Goal: Transaction & Acquisition: Purchase product/service

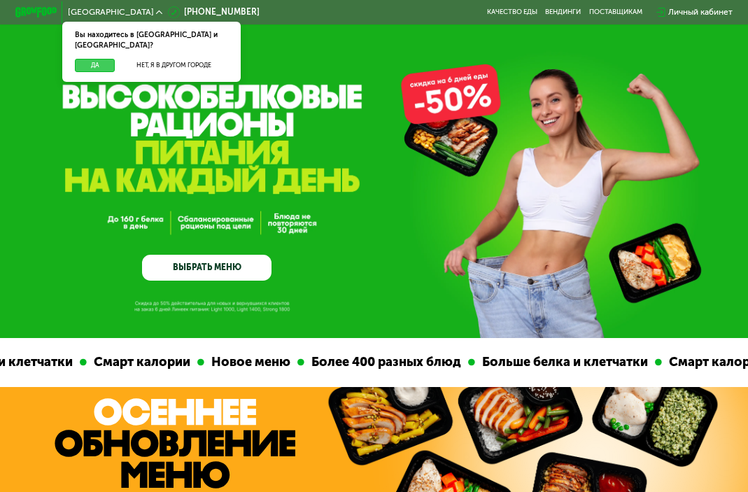
click at [105, 59] on button "Да" at bounding box center [95, 65] width 40 height 13
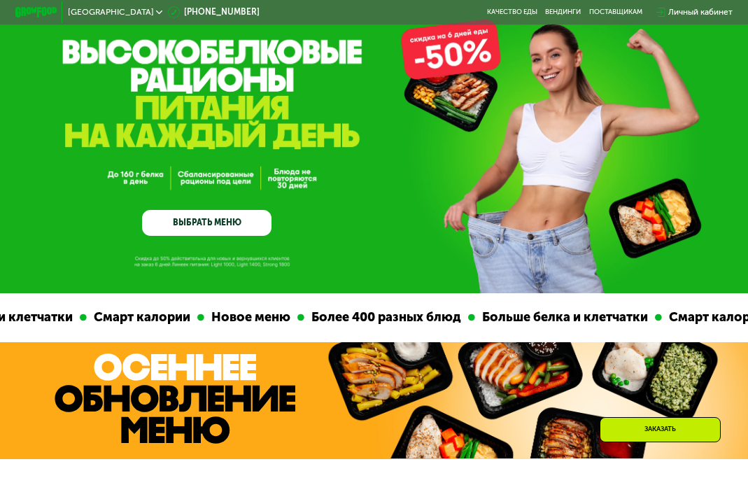
scroll to position [78, 0]
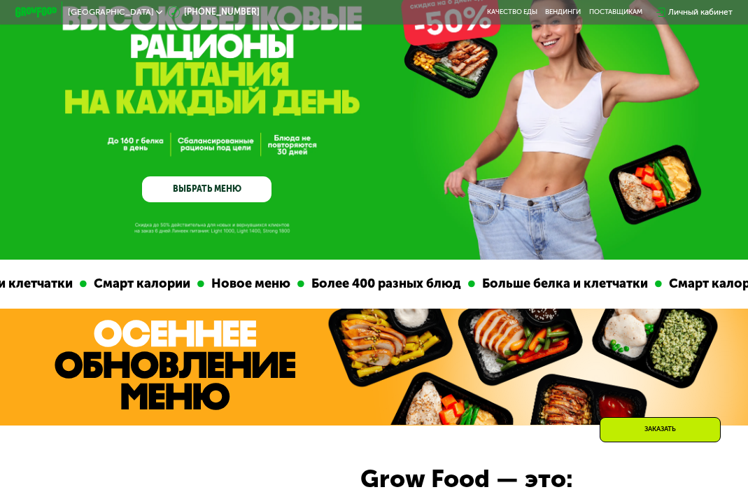
click at [164, 197] on link "ВЫБРАТЬ МЕНЮ" at bounding box center [206, 189] width 129 height 26
click at [197, 194] on link "ВЫБРАТЬ МЕНЮ" at bounding box center [206, 189] width 129 height 26
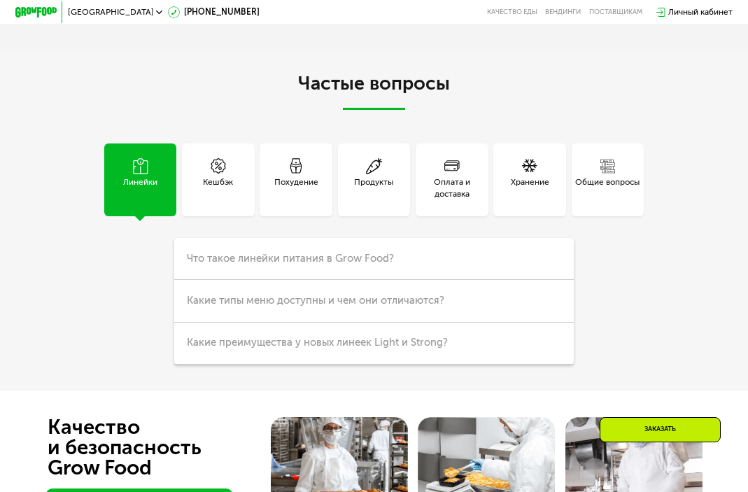
scroll to position [2246, 0]
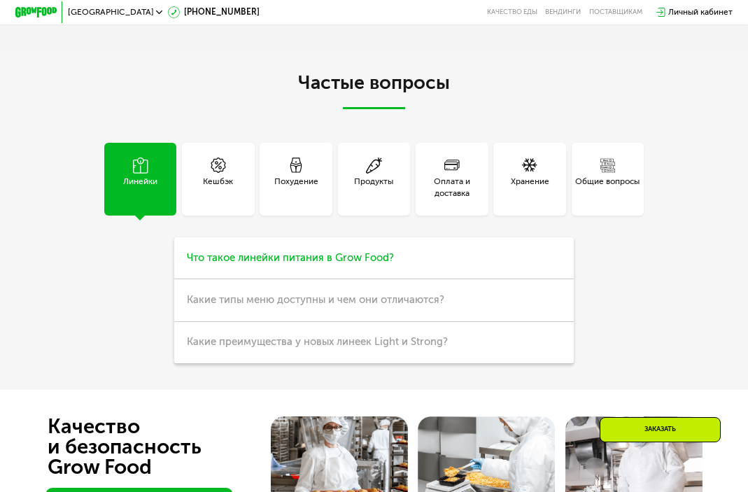
click at [343, 257] on span "Что такое линейки питания в Grow Food?" at bounding box center [290, 257] width 207 height 13
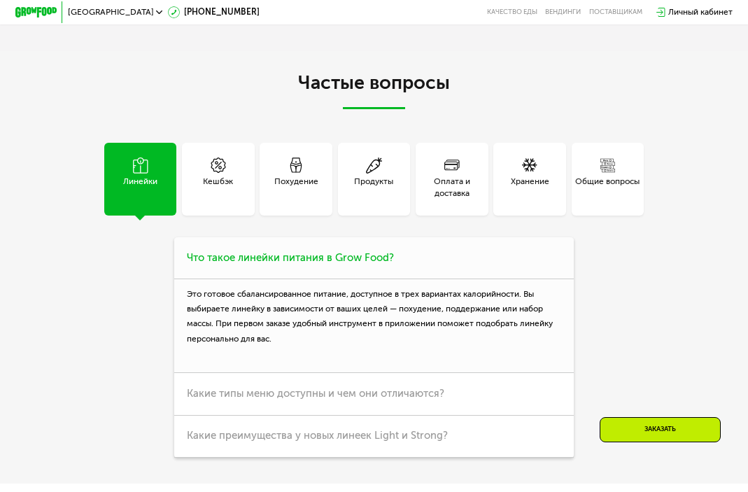
click at [343, 257] on span "Что такое линейки питания в Grow Food?" at bounding box center [290, 257] width 207 height 13
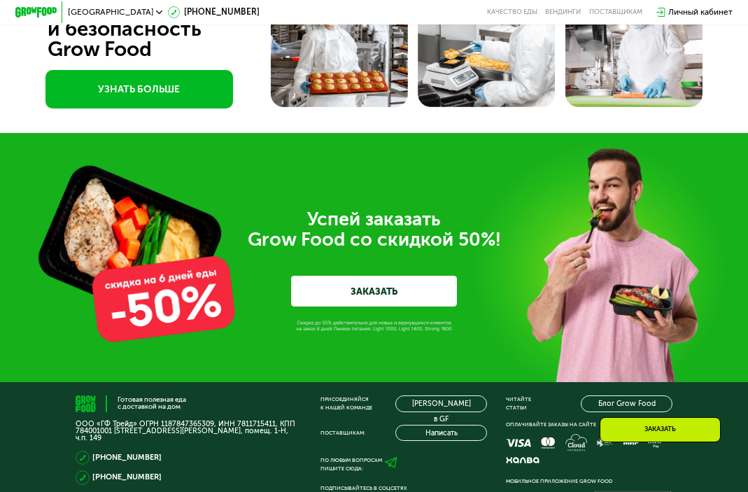
scroll to position [2805, 0]
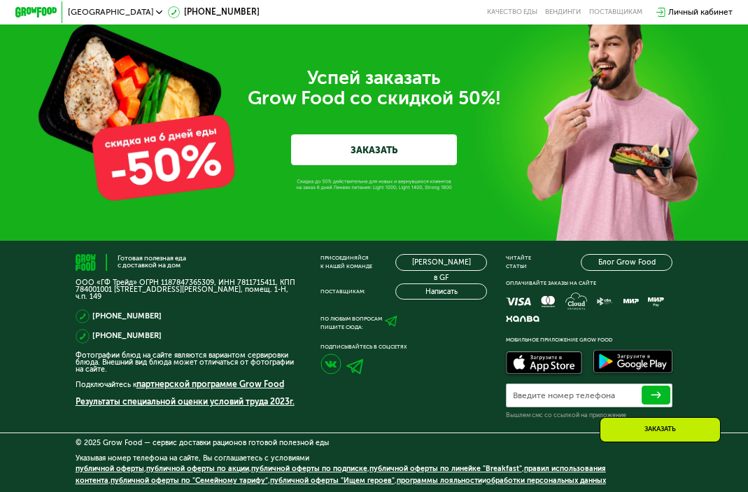
click at [380, 156] on link "ЗАКАЗАТЬ" at bounding box center [374, 149] width 167 height 31
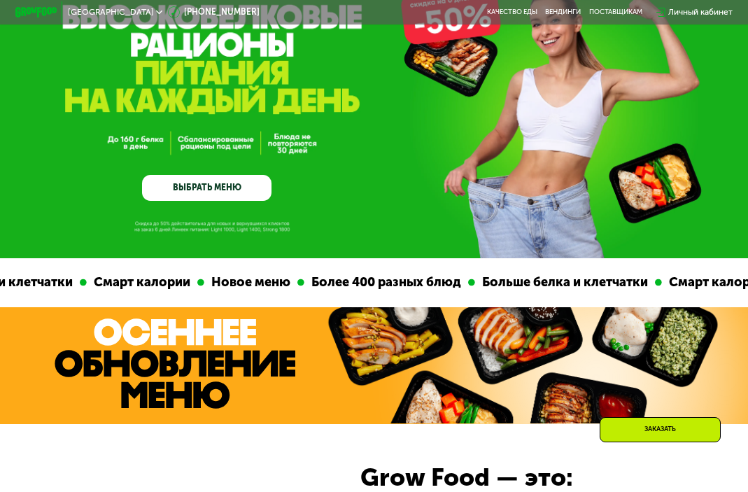
scroll to position [78, 0]
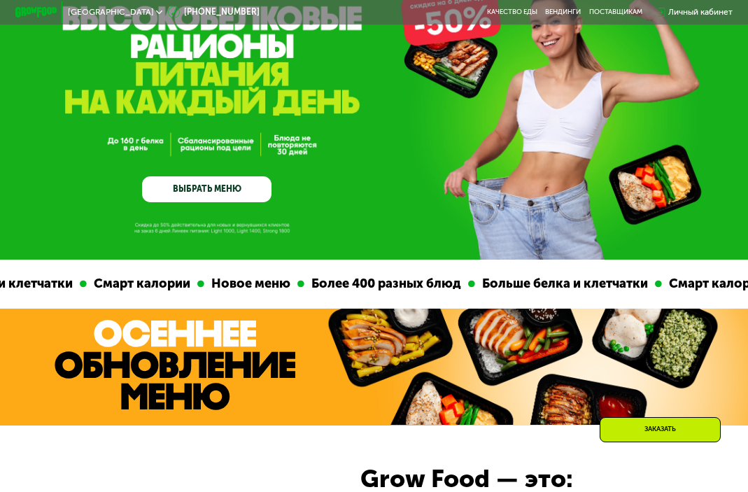
click at [210, 195] on link "ВЫБРАТЬ МЕНЮ" at bounding box center [206, 189] width 129 height 26
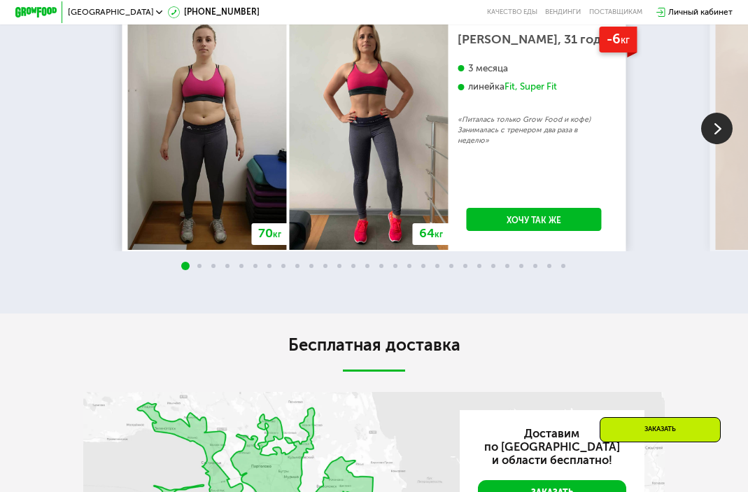
scroll to position [1601, 0]
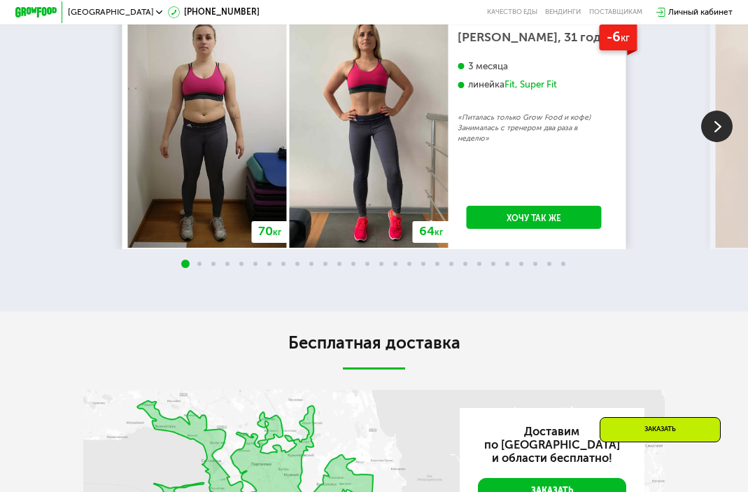
click at [707, 121] on img at bounding box center [716, 126] width 31 height 31
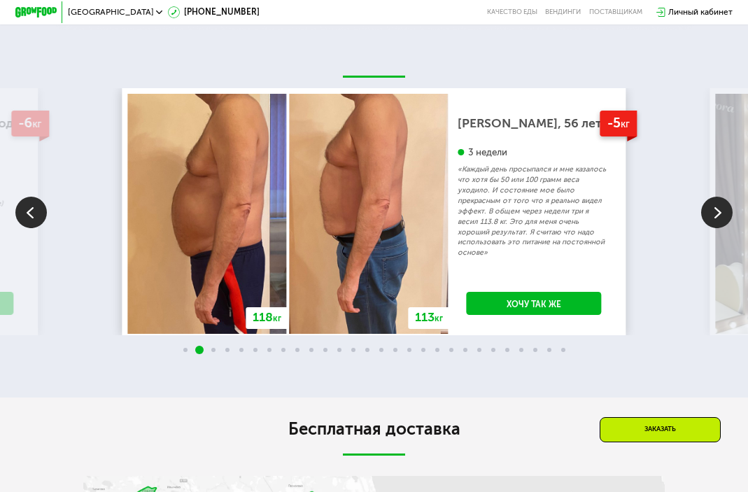
scroll to position [1516, 0]
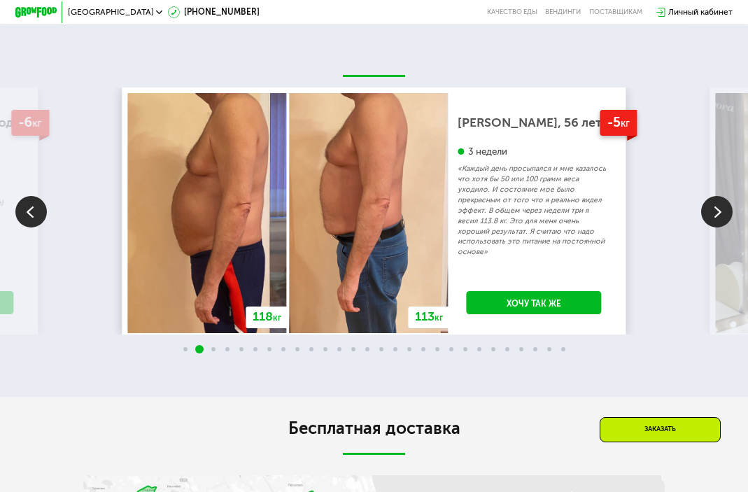
click at [725, 211] on img at bounding box center [716, 211] width 31 height 31
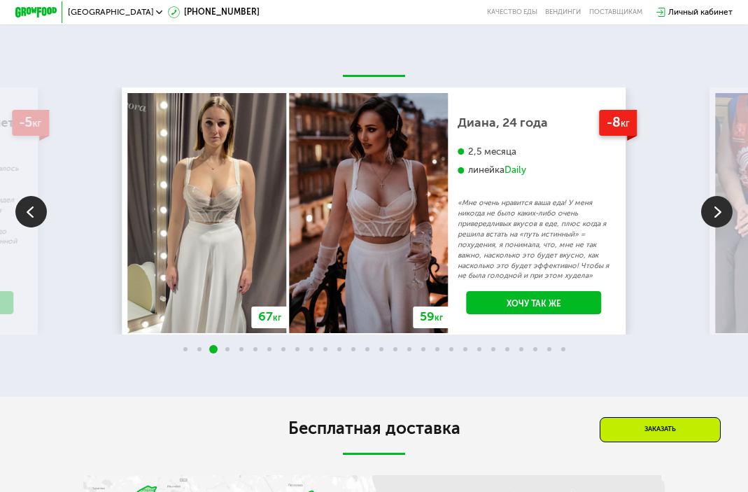
click at [725, 211] on img at bounding box center [716, 211] width 31 height 31
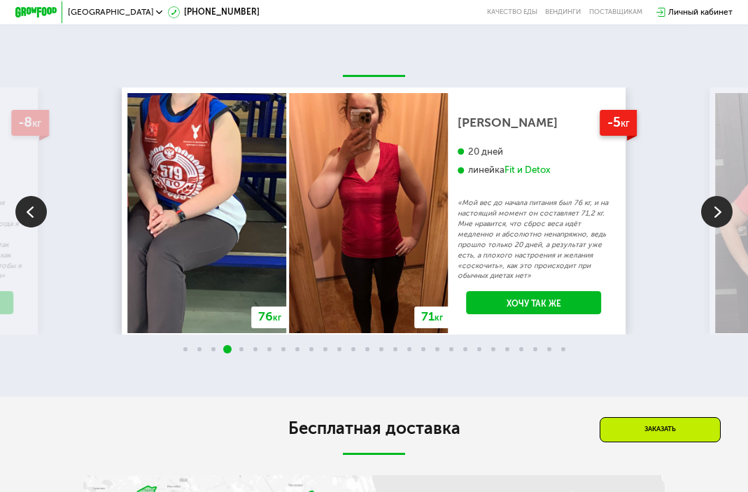
click at [725, 211] on img at bounding box center [716, 211] width 31 height 31
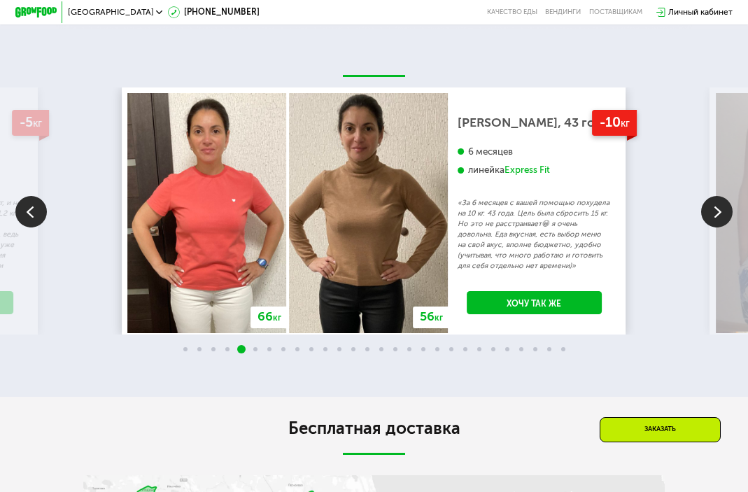
click at [32, 207] on img at bounding box center [30, 211] width 31 height 31
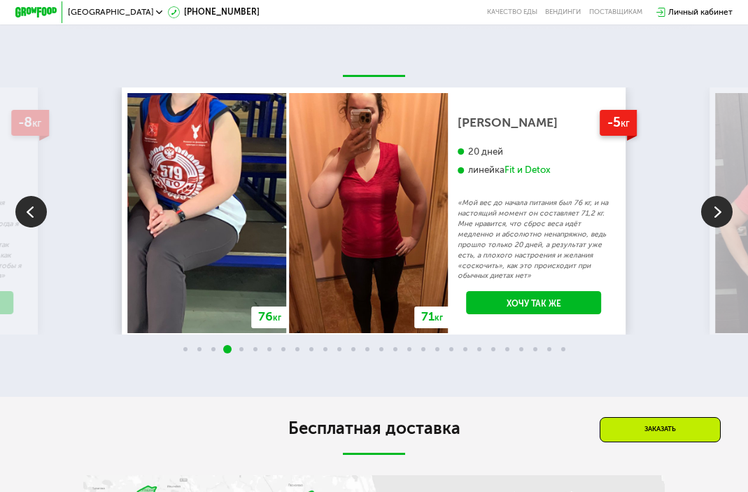
click at [710, 213] on img at bounding box center [716, 211] width 31 height 31
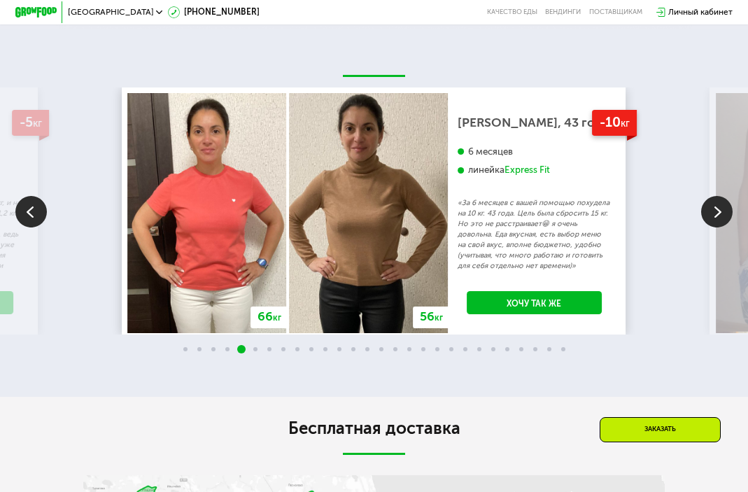
click at [710, 213] on img at bounding box center [716, 211] width 31 height 31
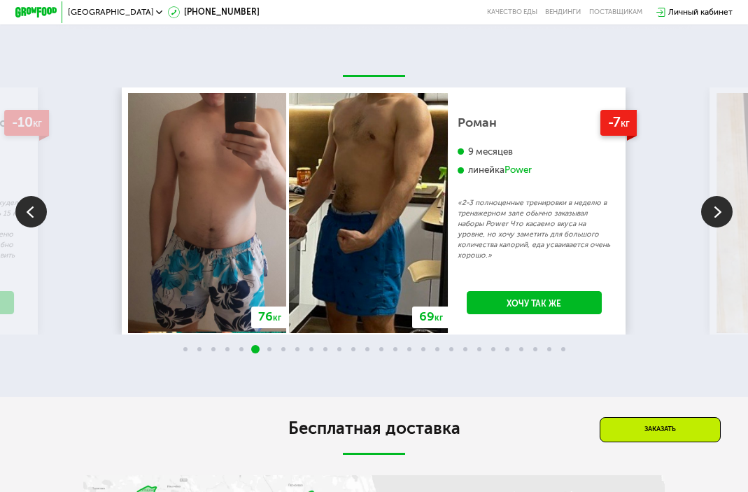
click at [710, 213] on img at bounding box center [716, 211] width 31 height 31
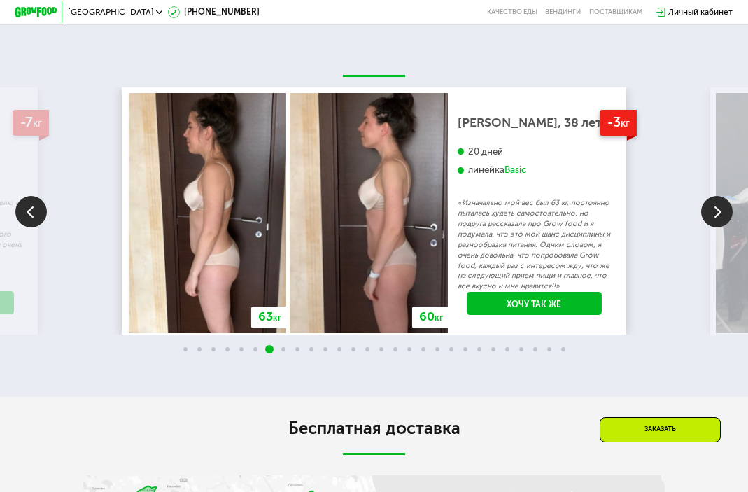
click at [710, 213] on img at bounding box center [716, 211] width 31 height 31
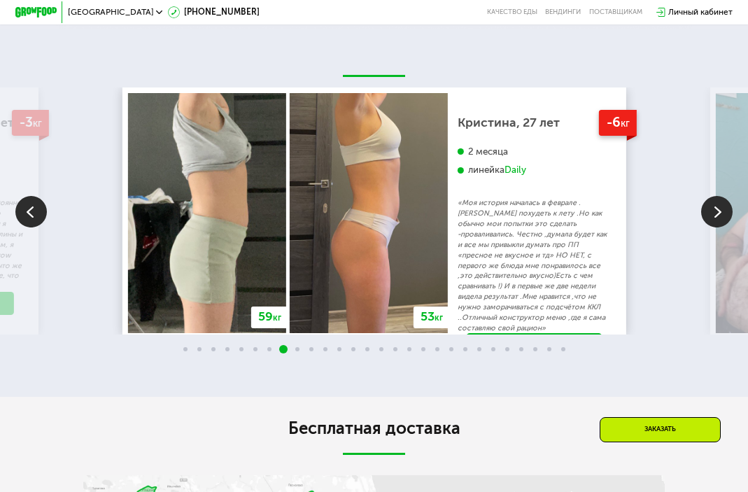
click at [710, 213] on img at bounding box center [716, 211] width 31 height 31
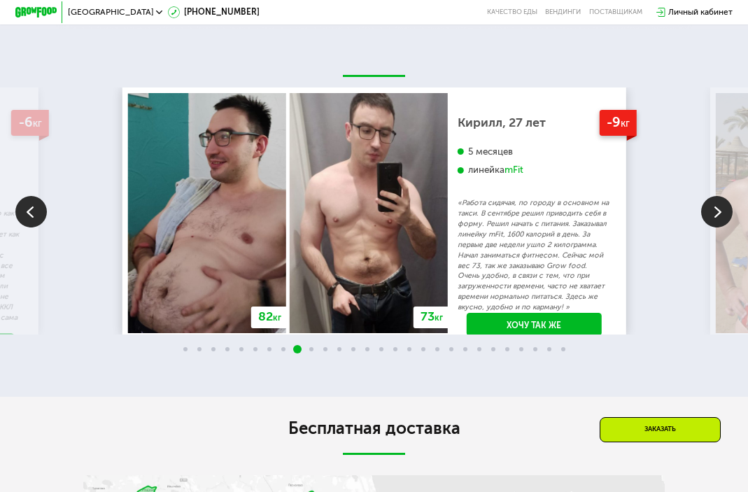
click at [710, 213] on img at bounding box center [716, 211] width 31 height 31
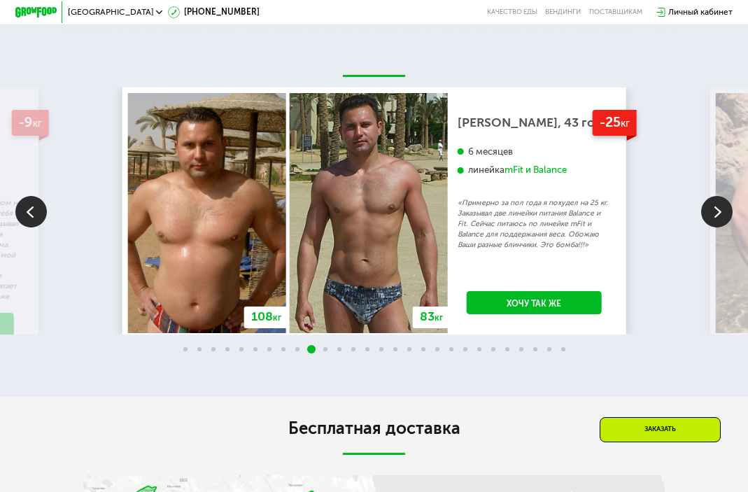
click at [710, 213] on img at bounding box center [716, 211] width 31 height 31
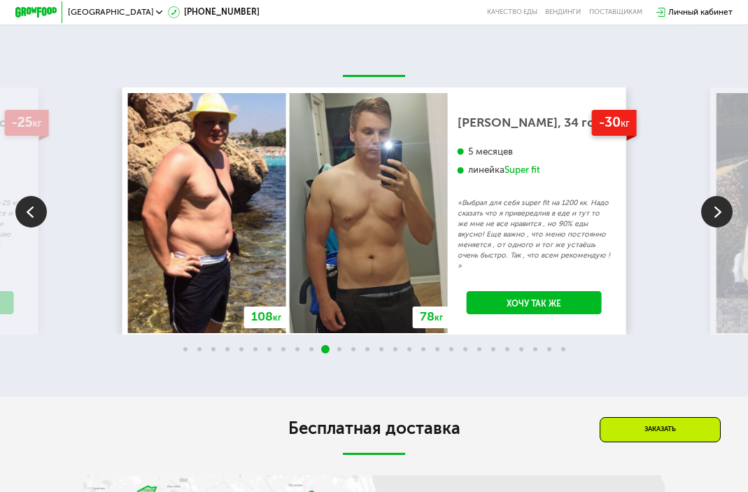
click at [710, 213] on img at bounding box center [716, 211] width 31 height 31
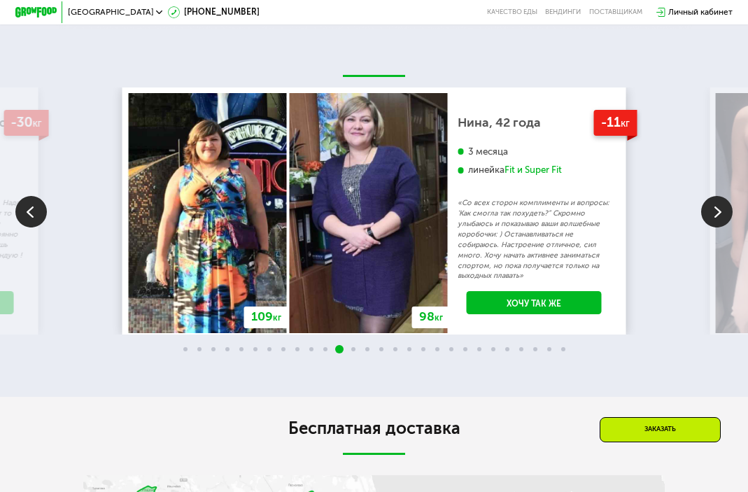
click at [710, 213] on img at bounding box center [716, 211] width 31 height 31
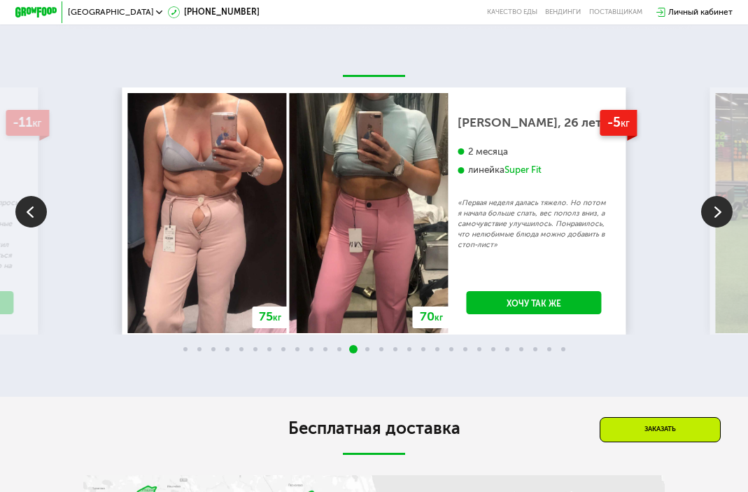
click at [710, 214] on img at bounding box center [716, 211] width 31 height 31
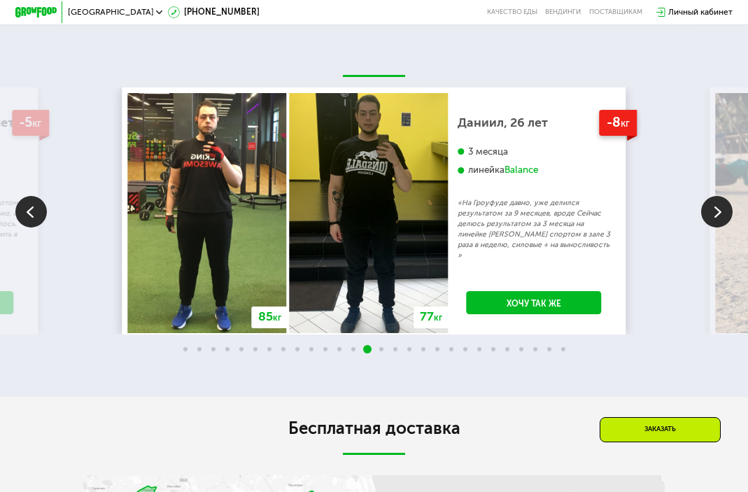
click at [710, 214] on img at bounding box center [716, 211] width 31 height 31
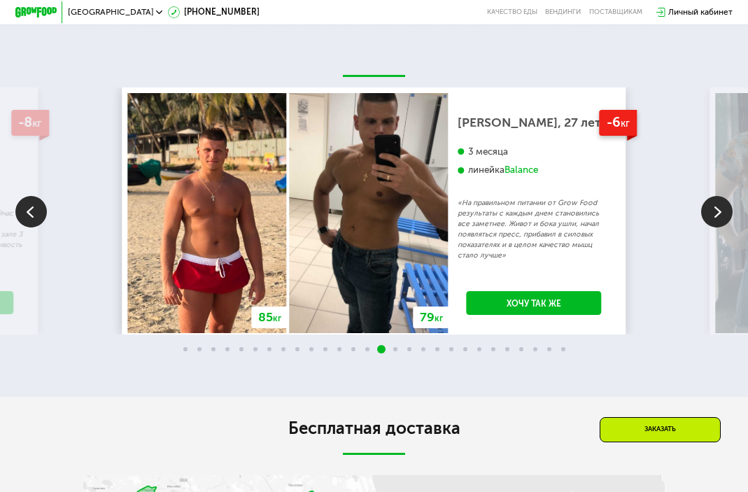
click at [710, 214] on img at bounding box center [716, 211] width 31 height 31
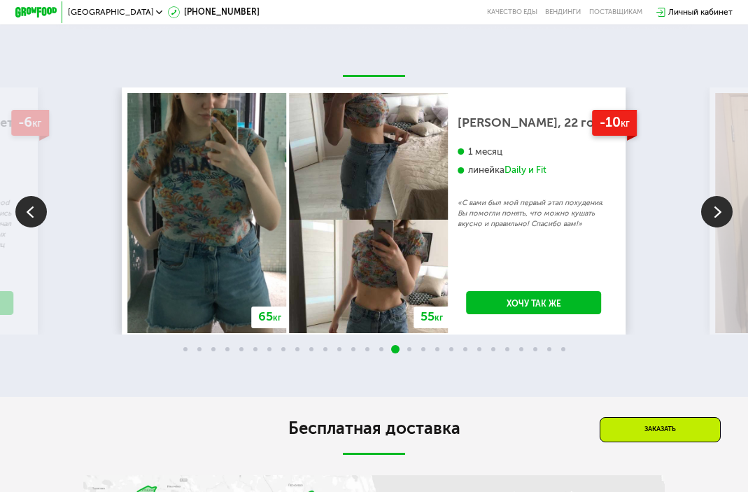
click at [710, 214] on img at bounding box center [716, 211] width 31 height 31
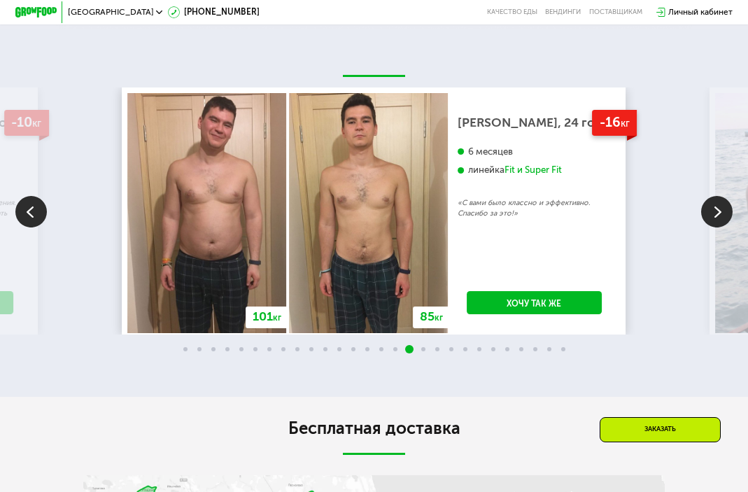
click at [710, 214] on img at bounding box center [716, 211] width 31 height 31
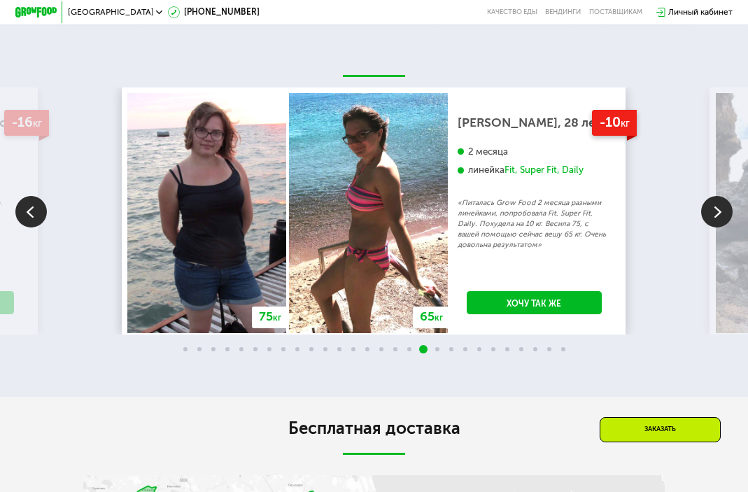
click at [710, 214] on img at bounding box center [716, 211] width 31 height 31
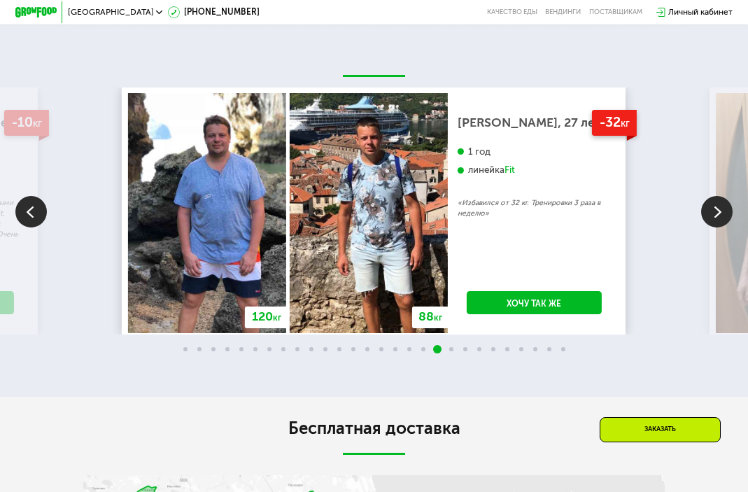
click at [710, 215] on img at bounding box center [716, 211] width 31 height 31
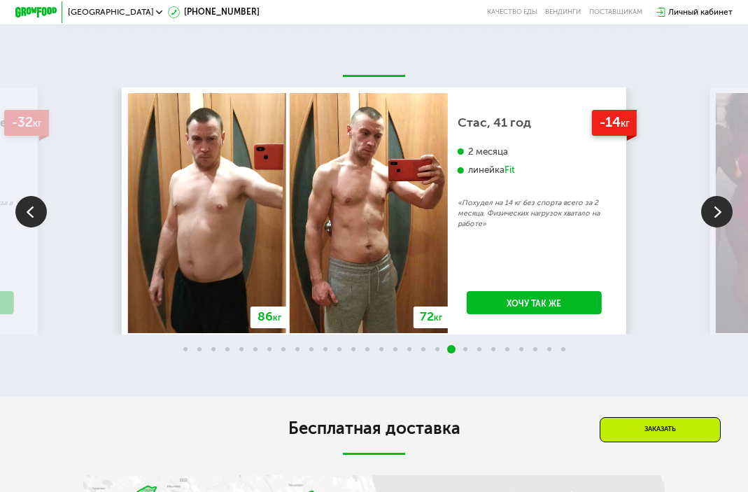
click at [710, 215] on img at bounding box center [716, 211] width 31 height 31
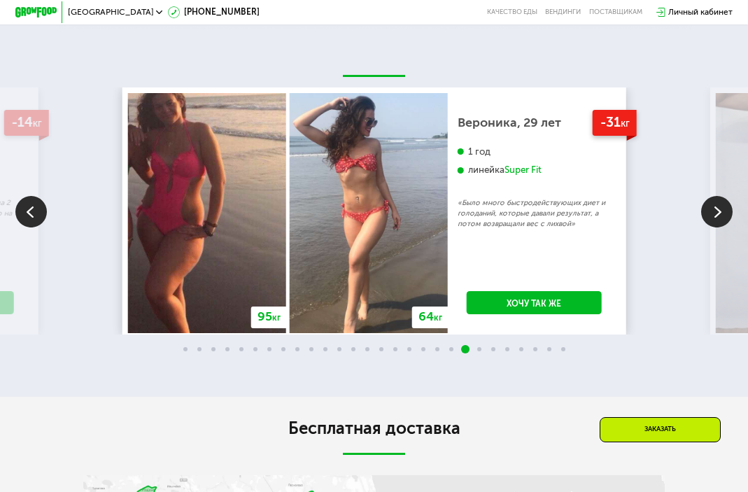
click at [710, 215] on img at bounding box center [716, 211] width 31 height 31
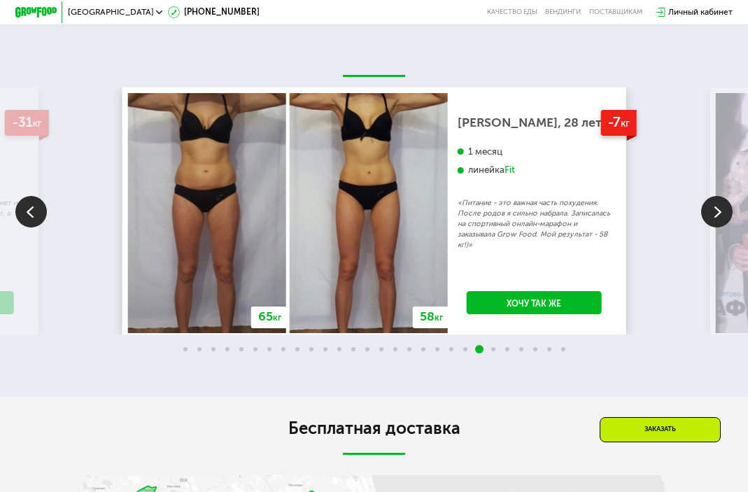
click at [710, 215] on img at bounding box center [716, 211] width 31 height 31
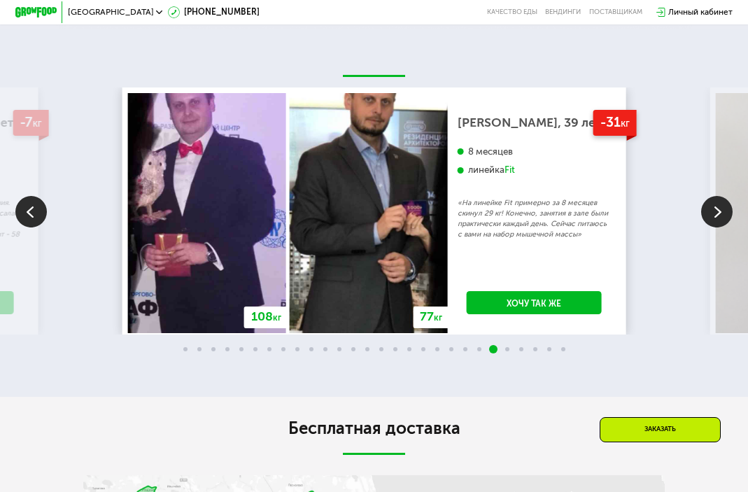
click at [710, 215] on img at bounding box center [716, 211] width 31 height 31
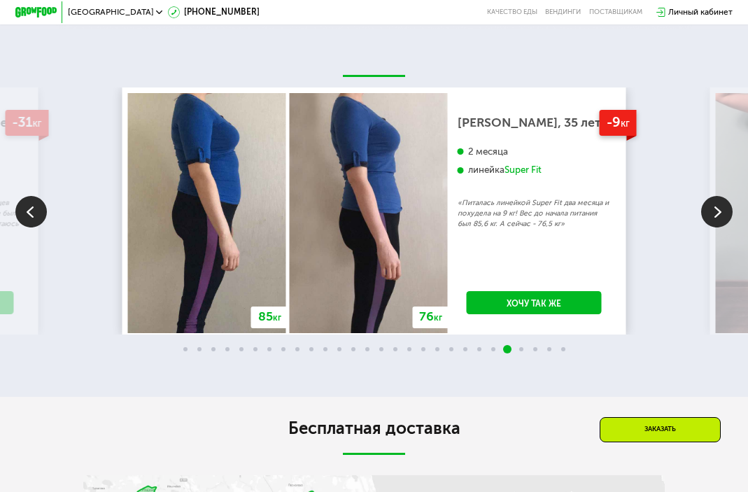
click at [710, 215] on img at bounding box center [716, 211] width 31 height 31
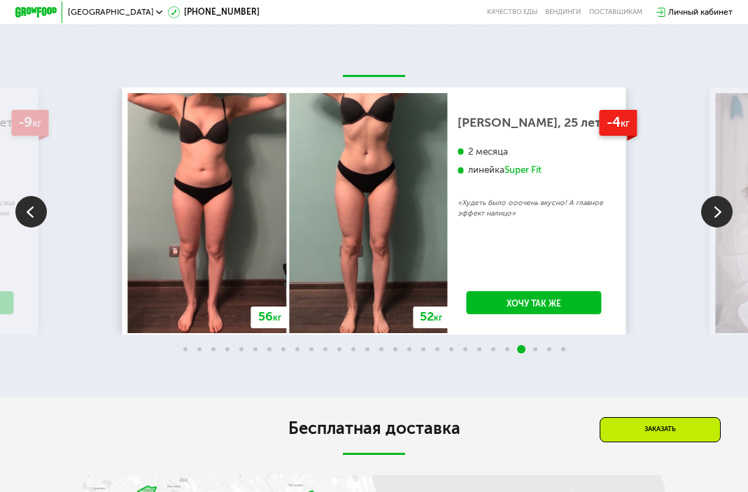
click at [724, 213] on img at bounding box center [716, 211] width 31 height 31
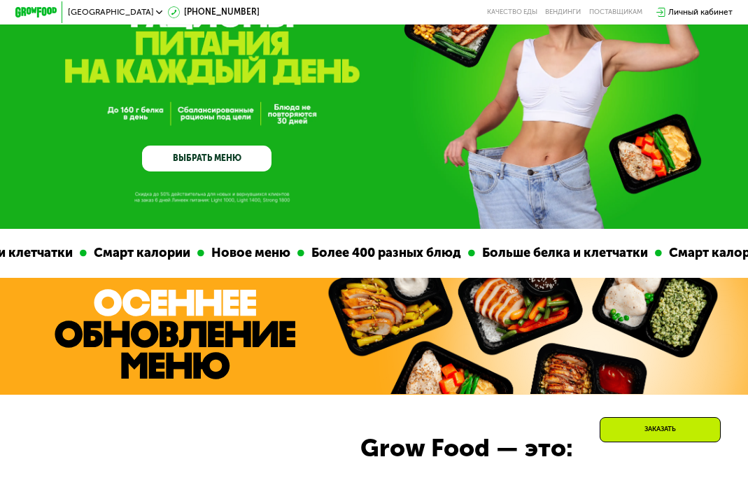
scroll to position [0, 0]
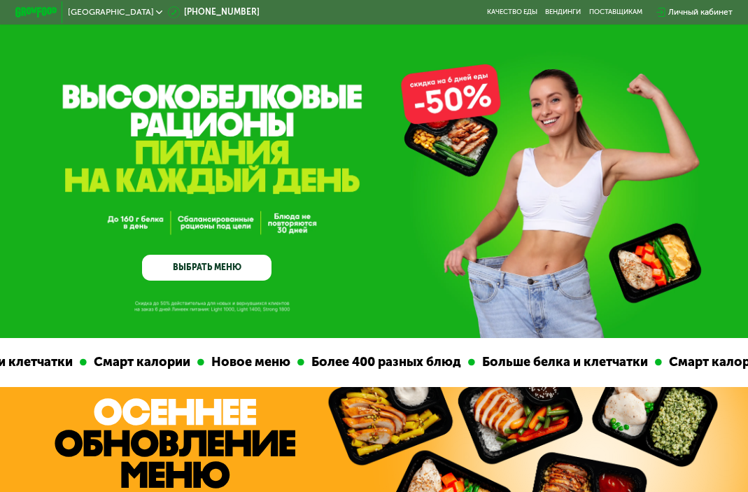
click at [707, 11] on div "Личный кабинет" at bounding box center [700, 12] width 64 height 13
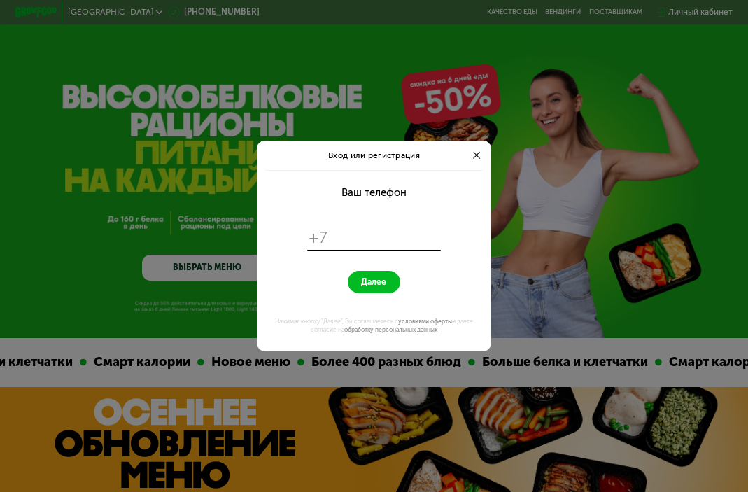
click at [477, 158] on div at bounding box center [476, 155] width 13 height 13
